Goal: Check status

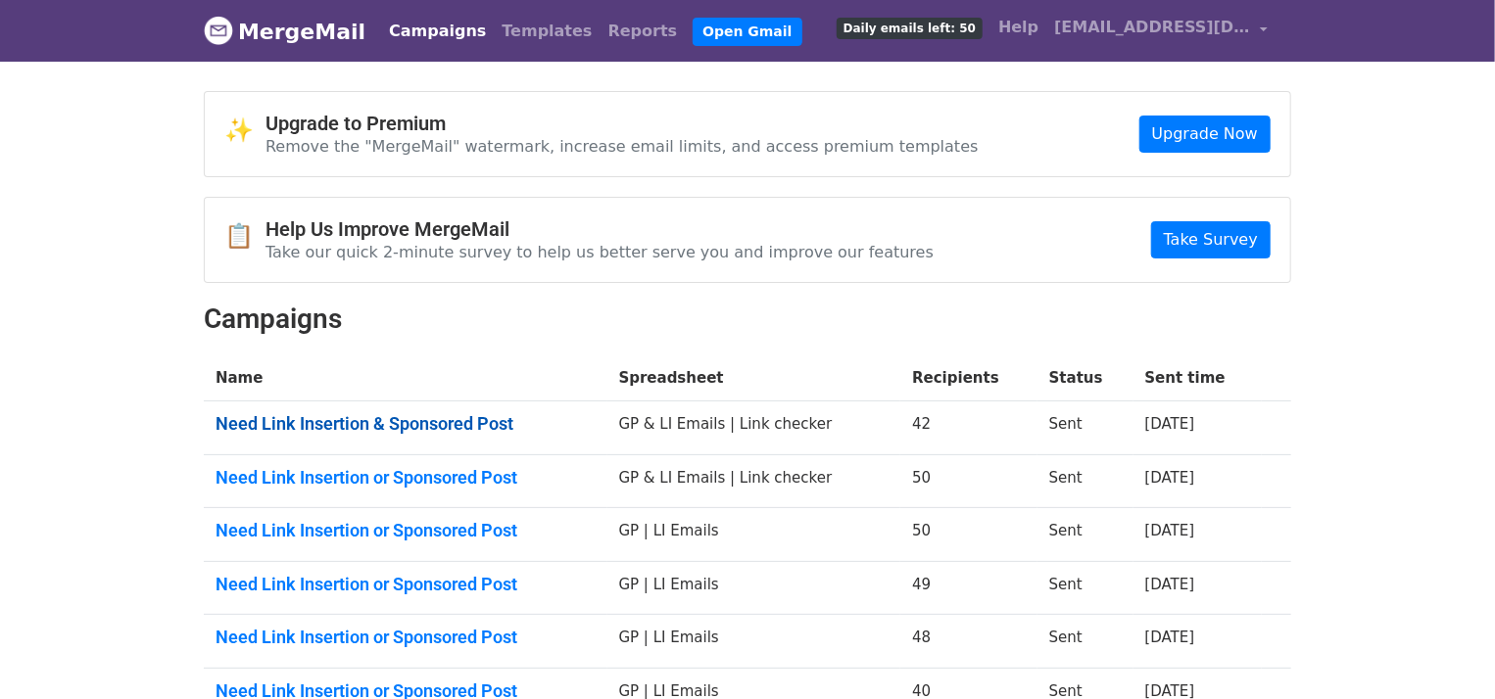
click at [331, 420] on link "Need Link Insertion & Sponsored Post" at bounding box center [405, 424] width 380 height 22
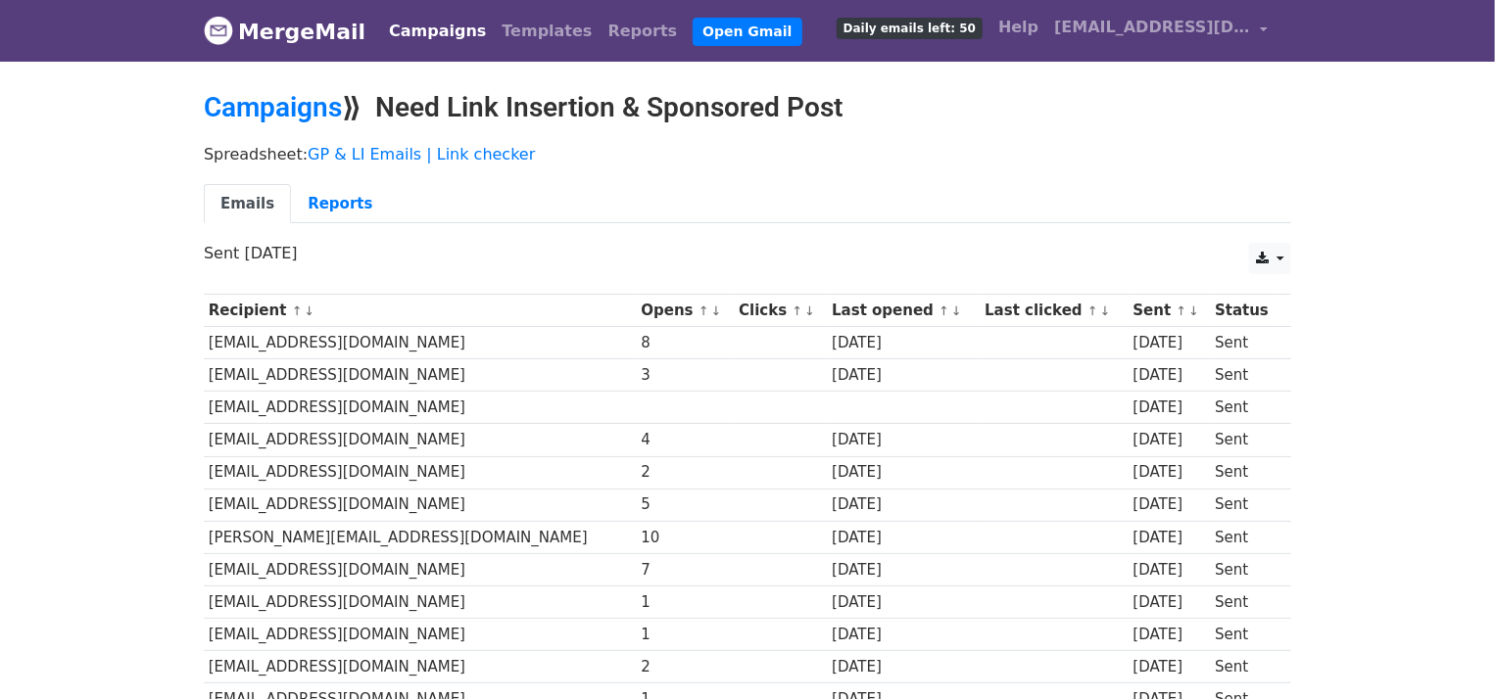
scroll to position [828, 0]
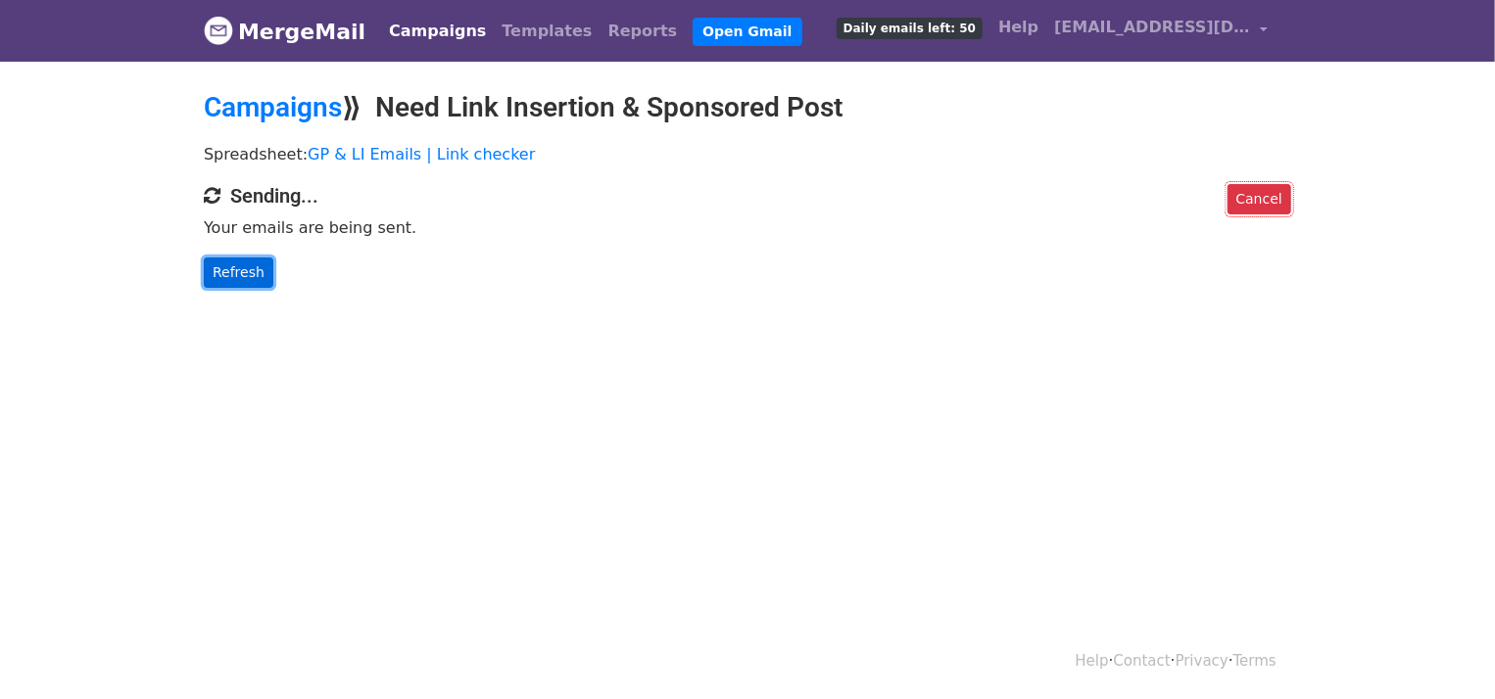
click at [245, 274] on link "Refresh" at bounding box center [239, 273] width 70 height 30
click at [246, 275] on link "Refresh" at bounding box center [239, 273] width 70 height 30
